Goal: Transaction & Acquisition: Book appointment/travel/reservation

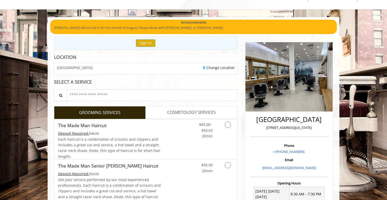
scroll to position [14, 0]
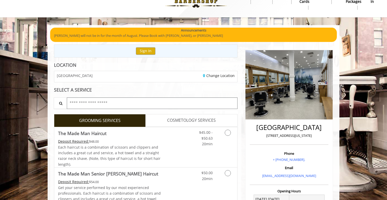
click at [100, 101] on input "text" at bounding box center [152, 104] width 171 height 12
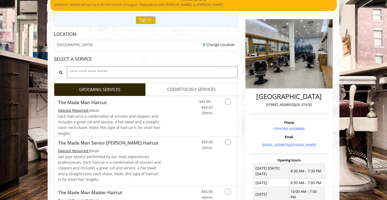
scroll to position [56, 0]
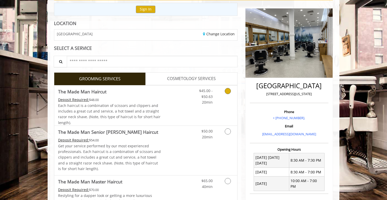
click at [229, 91] on icon "Grooming services" at bounding box center [228, 91] width 6 height 6
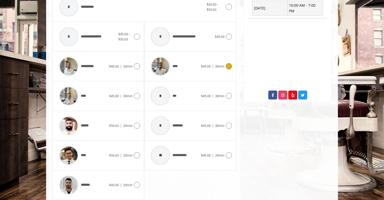
scroll to position [249, 0]
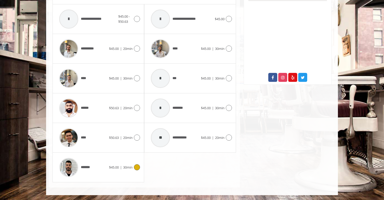
click at [137, 169] on icon at bounding box center [137, 167] width 6 height 6
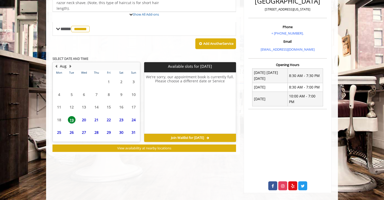
scroll to position [155, 0]
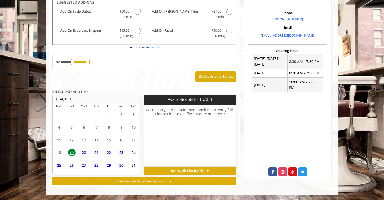
click at [73, 164] on span "26" at bounding box center [72, 165] width 8 height 7
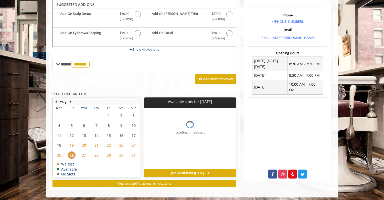
scroll to position [153, 0]
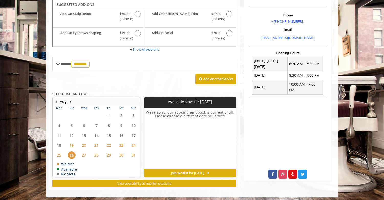
click at [58, 154] on span "25" at bounding box center [59, 155] width 8 height 7
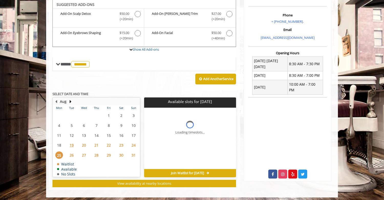
scroll to position [155, 0]
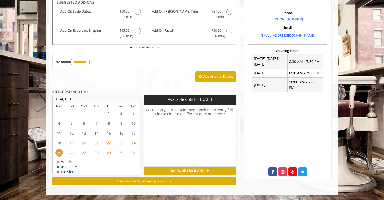
click at [83, 144] on span "20" at bounding box center [84, 142] width 8 height 7
click at [92, 144] on div "21" at bounding box center [96, 142] width 10 height 7
click at [103, 143] on td "22" at bounding box center [109, 143] width 12 height 10
click at [121, 142] on span "23" at bounding box center [122, 142] width 8 height 7
click at [132, 142] on span "24" at bounding box center [134, 142] width 8 height 7
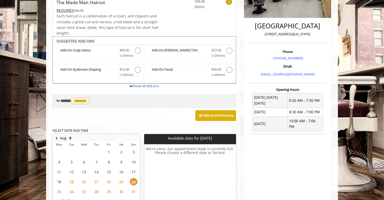
scroll to position [117, 0]
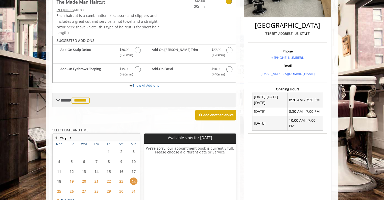
click at [83, 100] on span "*******" at bounding box center [80, 100] width 18 height 6
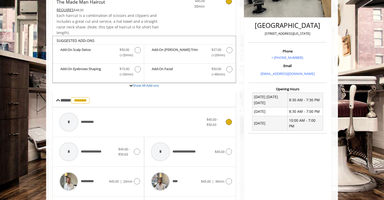
click at [75, 120] on div at bounding box center [68, 122] width 19 height 19
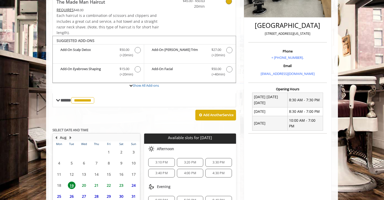
scroll to position [163, 0]
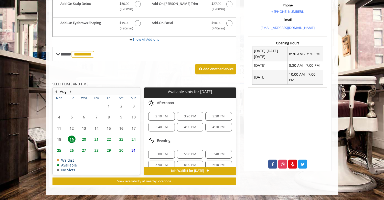
click at [72, 150] on span "26" at bounding box center [72, 150] width 8 height 7
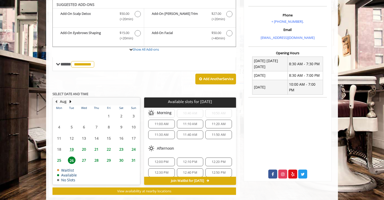
scroll to position [0, 0]
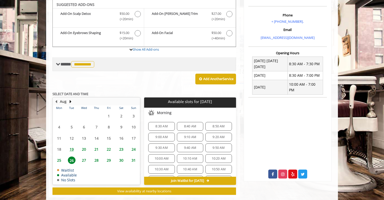
click at [86, 64] on span "**********" at bounding box center [82, 64] width 23 height 6
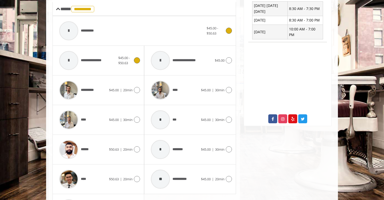
scroll to position [211, 0]
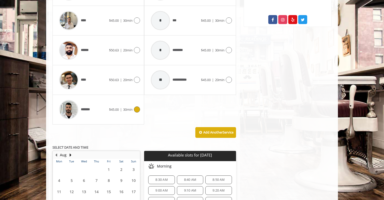
click at [108, 109] on div "*******" at bounding box center [83, 110] width 52 height 24
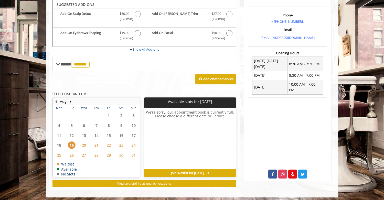
scroll to position [155, 0]
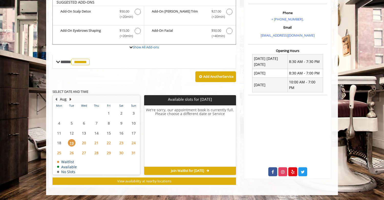
click at [71, 100] on button "Next Month" at bounding box center [70, 100] width 4 height 6
click at [72, 113] on span "2" at bounding box center [72, 113] width 8 height 7
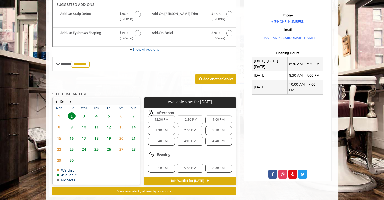
scroll to position [0, 0]
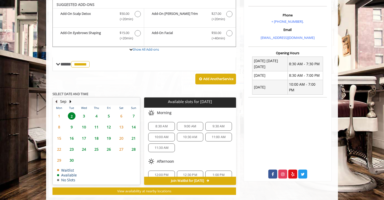
click at [57, 102] on button "Previous Month" at bounding box center [56, 102] width 4 height 6
click at [74, 160] on span "26" at bounding box center [72, 160] width 8 height 7
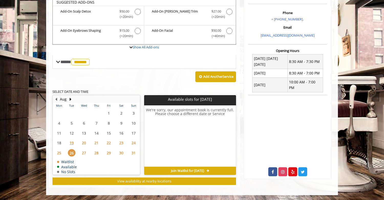
click at [175, 172] on span "Join Waitlist for [DATE]" at bounding box center [187, 171] width 33 height 4
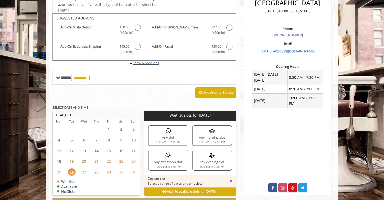
scroll to position [140, 0]
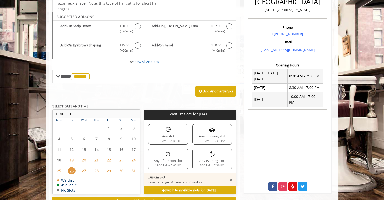
click at [59, 170] on span "25" at bounding box center [59, 170] width 8 height 7
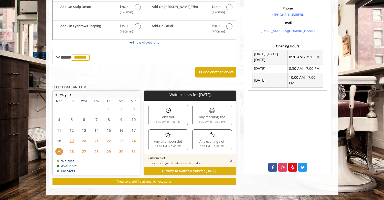
click at [96, 153] on span "28" at bounding box center [97, 151] width 8 height 7
click at [84, 152] on span "27" at bounding box center [84, 151] width 8 height 7
click at [60, 152] on span "25" at bounding box center [59, 151] width 8 height 7
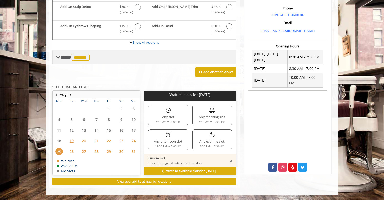
click at [59, 56] on span at bounding box center [58, 57] width 5 height 5
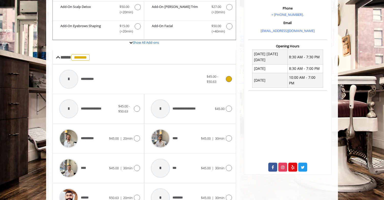
click at [96, 78] on span "**********" at bounding box center [89, 79] width 17 height 5
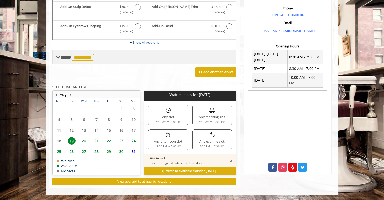
click at [86, 57] on span "**********" at bounding box center [82, 57] width 23 height 6
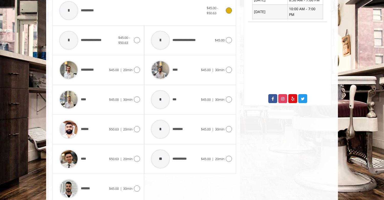
scroll to position [234, 0]
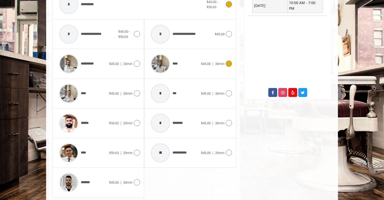
click at [179, 60] on span "****" at bounding box center [164, 64] width 33 height 24
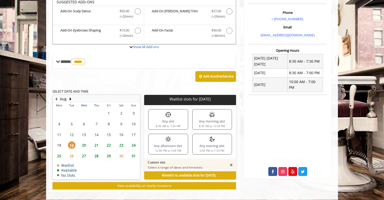
scroll to position [160, 0]
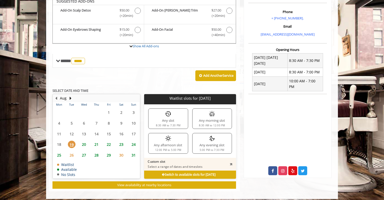
click at [62, 152] on td "25" at bounding box center [59, 155] width 12 height 11
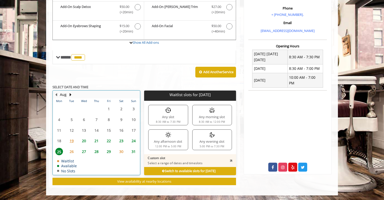
click at [78, 154] on td "27" at bounding box center [84, 151] width 12 height 11
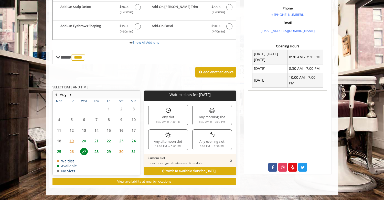
click at [58, 152] on span "25" at bounding box center [59, 151] width 8 height 7
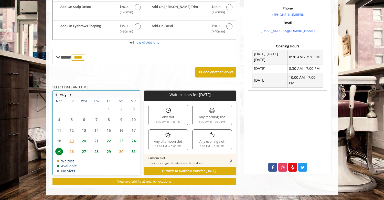
click at [91, 151] on td "28" at bounding box center [96, 151] width 12 height 11
click at [63, 151] on span "25" at bounding box center [59, 151] width 8 height 7
click at [85, 140] on span "20" at bounding box center [84, 140] width 8 height 7
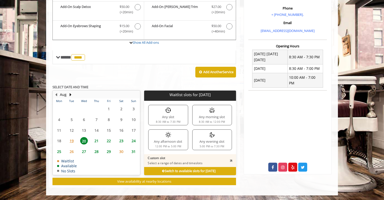
click at [61, 150] on span "25" at bounding box center [59, 151] width 8 height 7
click at [153, 169] on div "Switch to available slots for [DATE]" at bounding box center [190, 171] width 92 height 8
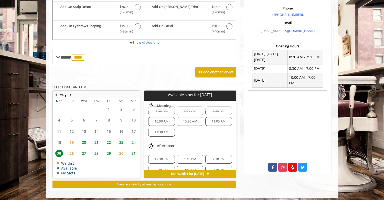
scroll to position [10, 0]
click at [169, 121] on span "10:00 AM" at bounding box center [162, 121] width 22 height 4
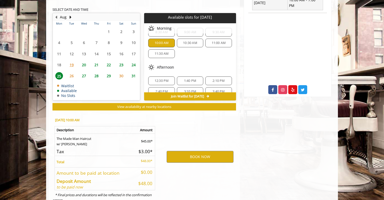
scroll to position [255, 0]
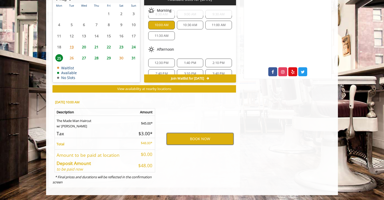
click at [191, 142] on button "BOOK NOW" at bounding box center [200, 139] width 67 height 12
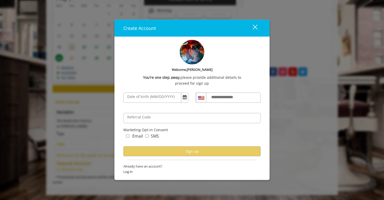
scroll to position [0, 0]
click at [183, 98] on span "Open Calendar" at bounding box center [185, 97] width 4 height 4
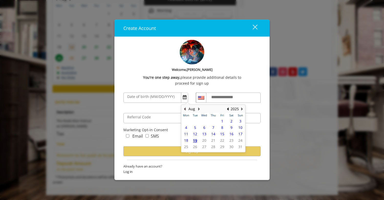
click at [185, 109] on button "Previous Month" at bounding box center [185, 109] width 4 height 6
click at [236, 108] on button "2025" at bounding box center [235, 109] width 8 height 6
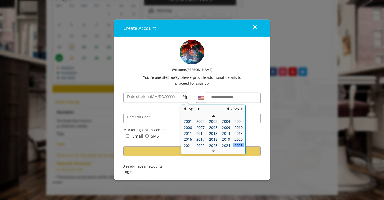
click at [209, 118] on td at bounding box center [214, 116] width 64 height 6
click at [215, 117] on td at bounding box center [214, 116] width 64 height 6
click at [214, 117] on button "Previous Year" at bounding box center [213, 116] width 3 height 6
click at [191, 146] on div "1997" at bounding box center [188, 146] width 11 height 4
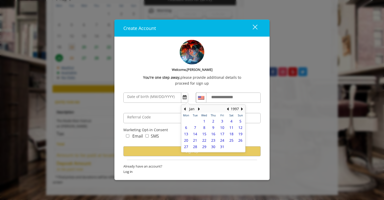
click at [222, 141] on span "24" at bounding box center [222, 140] width 4 height 5
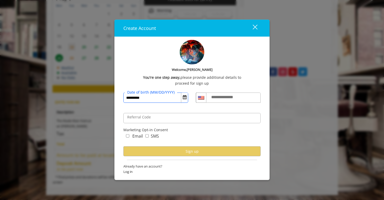
click at [140, 100] on input "**********" at bounding box center [155, 98] width 65 height 10
click at [130, 99] on input "**********" at bounding box center [155, 98] width 65 height 10
click at [185, 99] on span "Open Calendar" at bounding box center [185, 97] width 4 height 4
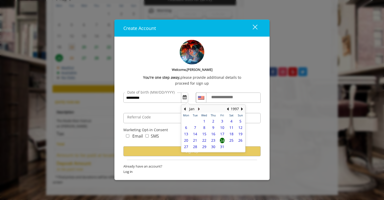
click at [199, 109] on button "Next Month" at bounding box center [199, 109] width 4 height 6
click at [214, 141] on span "24" at bounding box center [213, 140] width 4 height 5
type input "**********"
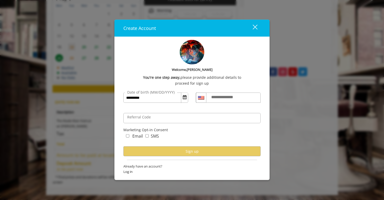
click at [219, 97] on label "**********" at bounding box center [227, 97] width 37 height 7
click at [219, 97] on input "**********" at bounding box center [233, 98] width 55 height 10
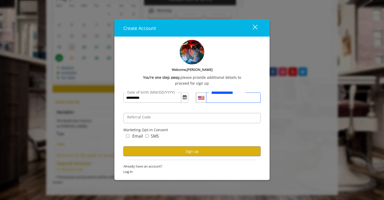
type input "**********"
click at [188, 137] on div "Email SMS" at bounding box center [191, 140] width 137 height 14
click at [188, 151] on button "Sign up" at bounding box center [191, 151] width 137 height 10
